Goal: Task Accomplishment & Management: Manage account settings

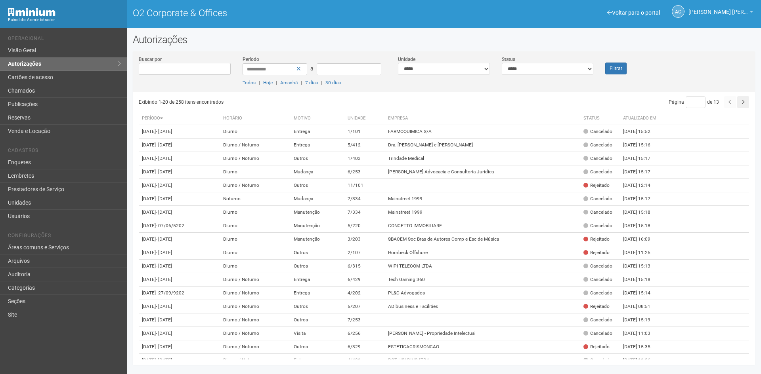
select select "*"
click at [501, 63] on select "**********" at bounding box center [547, 69] width 92 height 12
click at [616, 67] on button "Filtrar" at bounding box center [615, 69] width 21 height 12
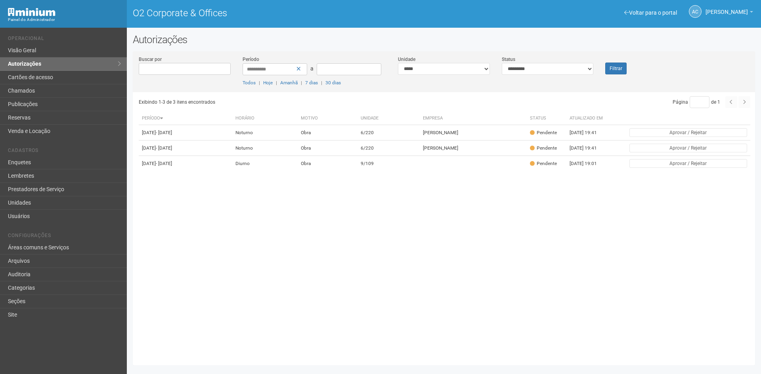
click at [682, 263] on div "Exibindo 1-3 de 3 itens encontrados Página * de 1 Período [GEOGRAPHIC_DATA] Mot…" at bounding box center [447, 225] width 616 height 267
click at [419, 135] on td "6/220" at bounding box center [388, 132] width 62 height 15
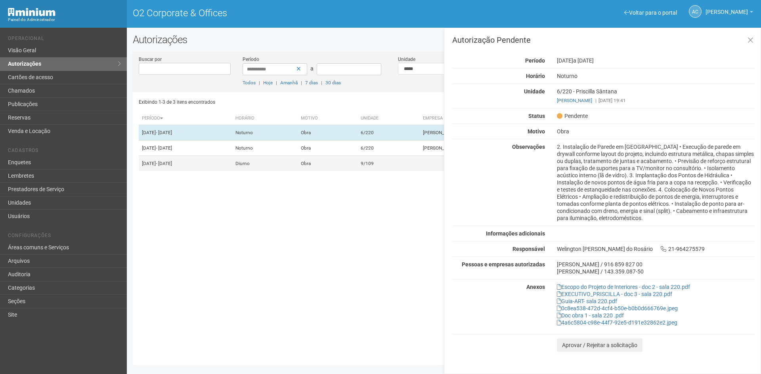
click at [358, 172] on td "Obra" at bounding box center [327, 163] width 60 height 15
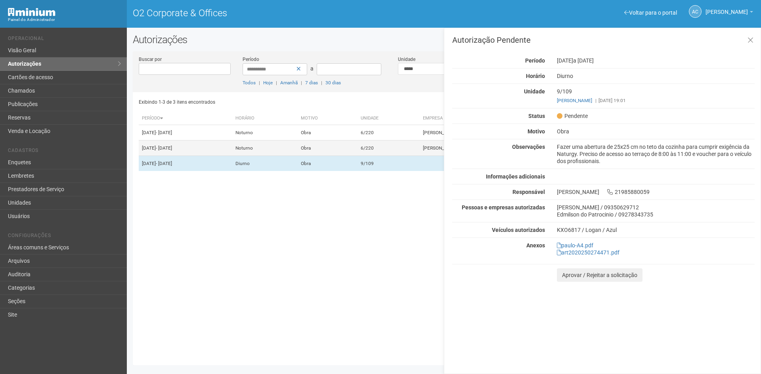
click at [358, 154] on td "Obra" at bounding box center [327, 148] width 60 height 15
